Goal: Information Seeking & Learning: Find specific fact

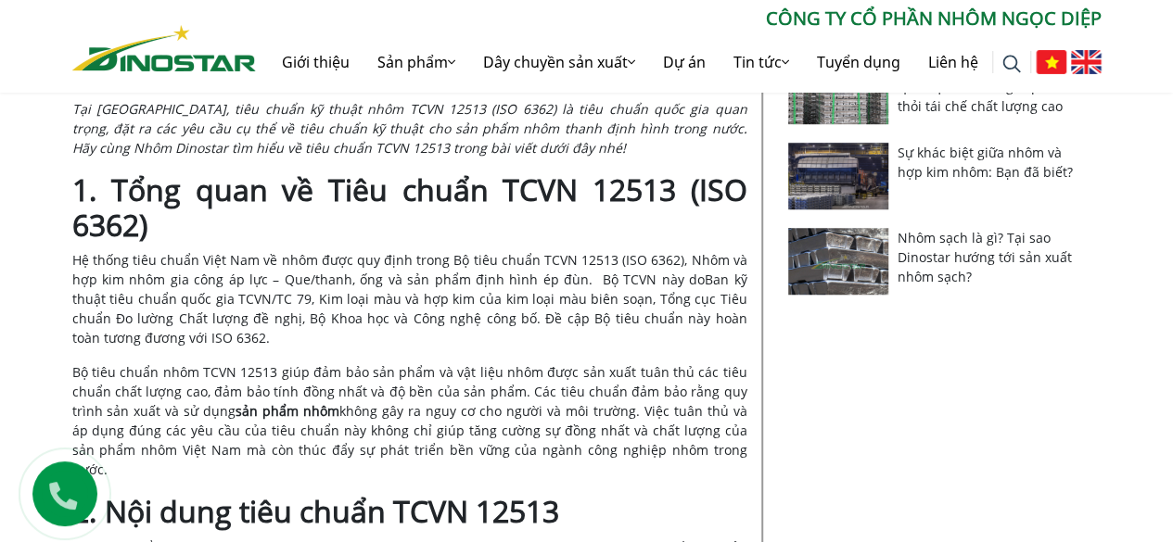
scroll to position [649, 0]
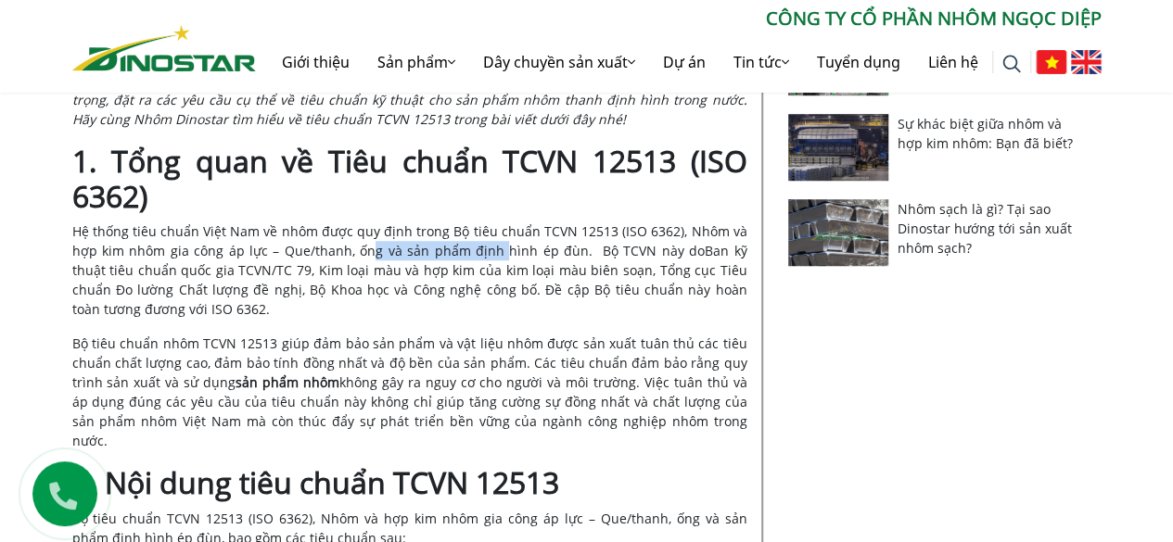
drag, startPoint x: 358, startPoint y: 248, endPoint x: 484, endPoint y: 251, distance: 126.1
click at [484, 251] on span "Hệ thống tiêu chuẩn Việt Nam về nhôm được quy định trong Bộ tiêu chuẩn TCVN 125…" at bounding box center [409, 241] width 675 height 37
click at [389, 301] on p "Hệ thống tiêu chuẩn Việt Nam về nhôm được quy định trong Bộ tiêu chuẩn TCVN 125…" at bounding box center [409, 270] width 675 height 97
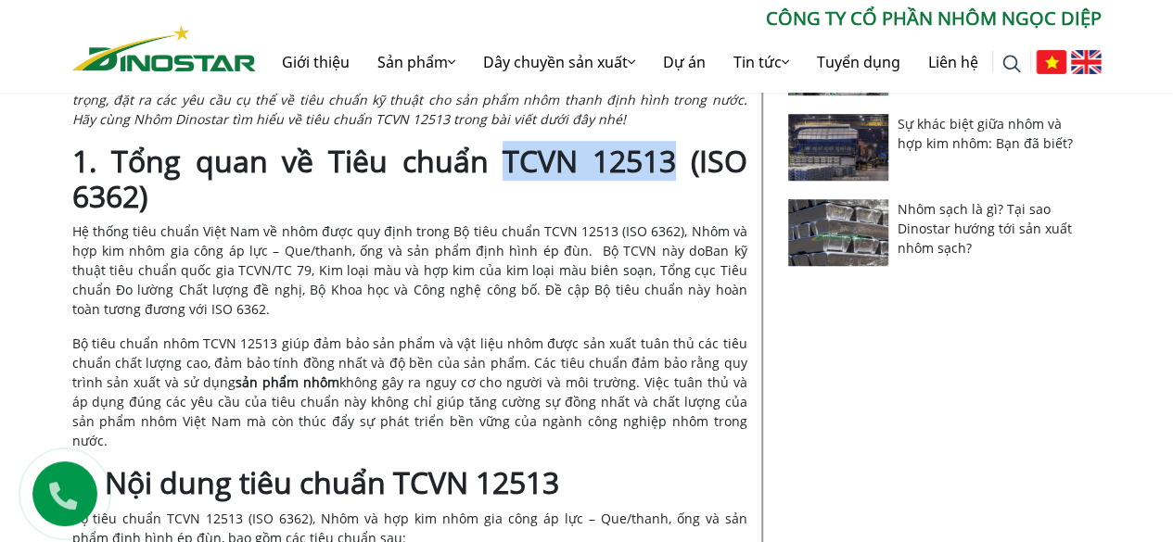
drag, startPoint x: 549, startPoint y: 172, endPoint x: 655, endPoint y: 170, distance: 105.7
click at [675, 177] on strong "1. Tổng quan về Tiêu chuẩn TCVN 12513 (ISO 6362)" at bounding box center [409, 178] width 675 height 75
copy strong "TCVN 12513"
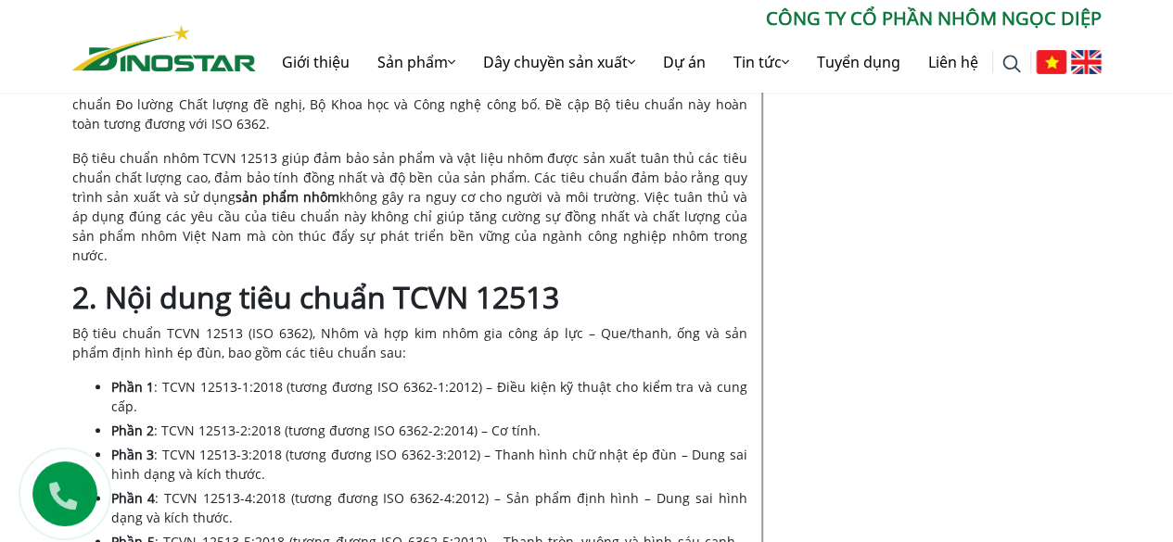
scroll to position [464, 0]
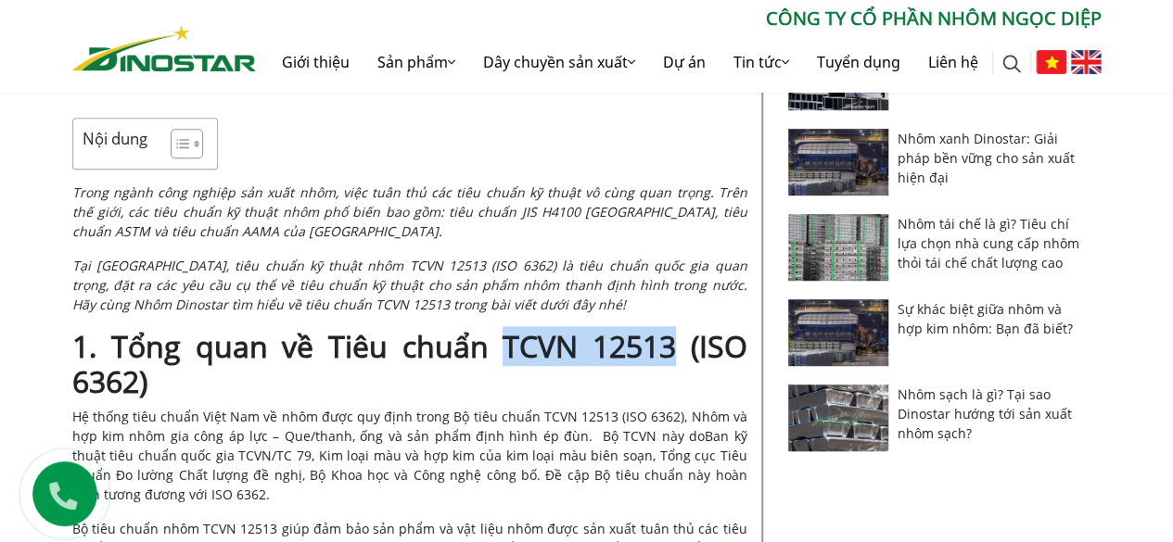
copy strong "TCVN 12513"
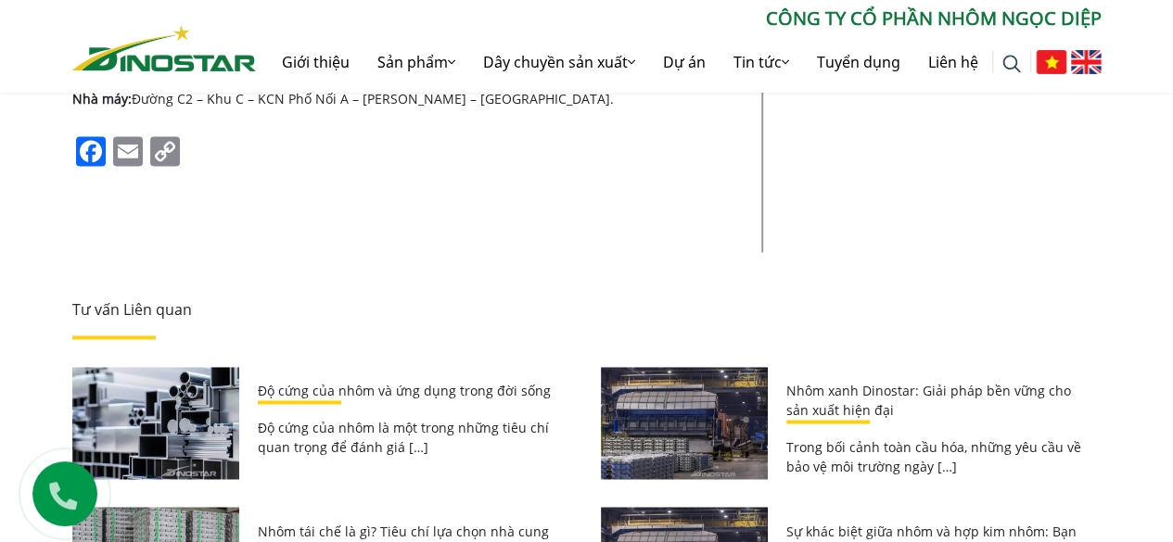
scroll to position [4543, 0]
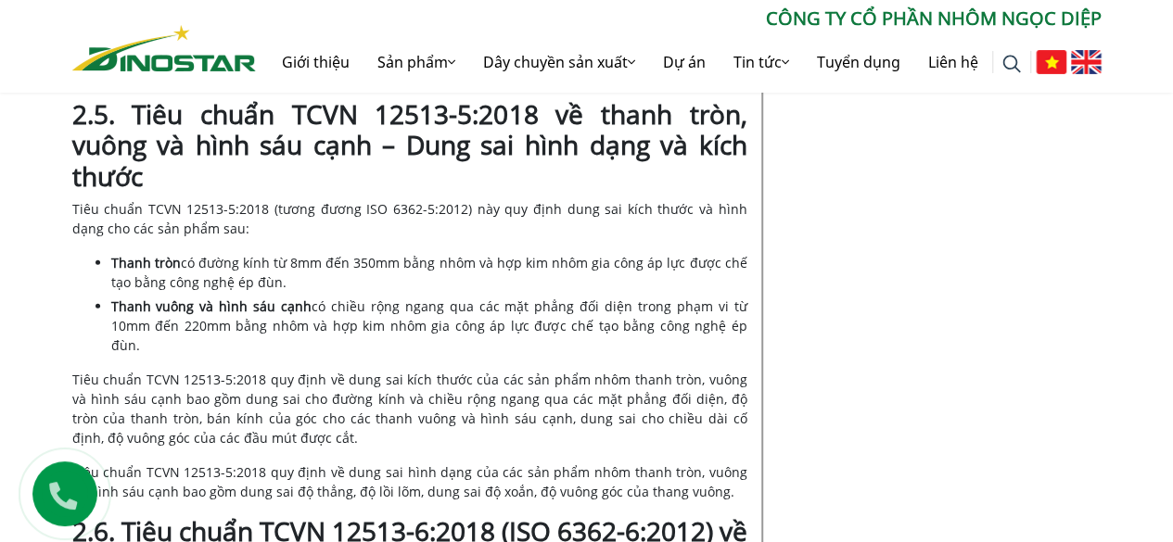
scroll to position [3378, 0]
